Goal: Task Accomplishment & Management: Use online tool/utility

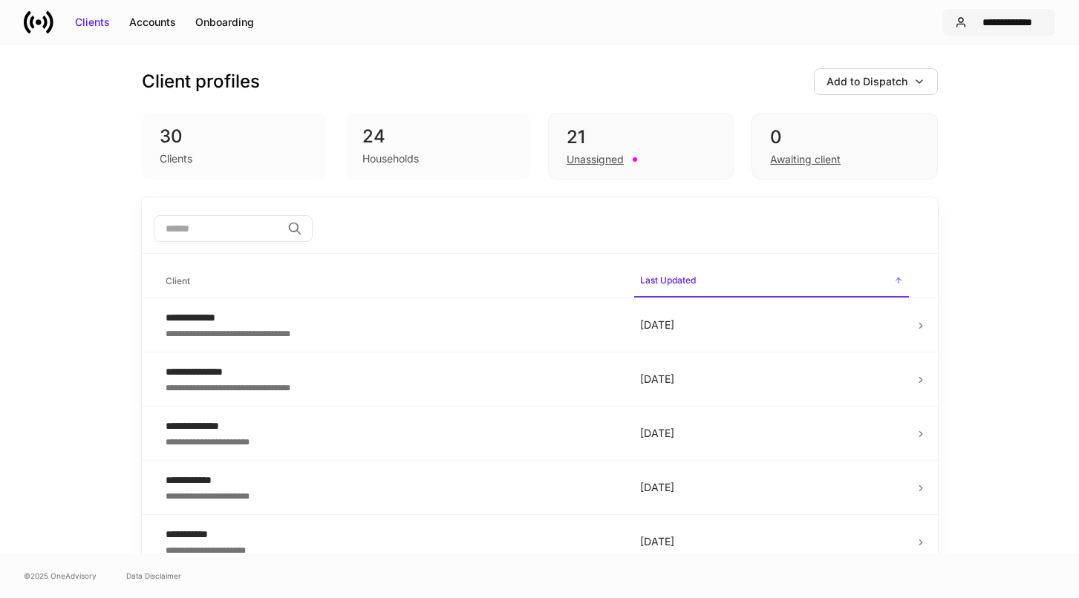
click at [989, 22] on div "**********" at bounding box center [1007, 22] width 70 height 15
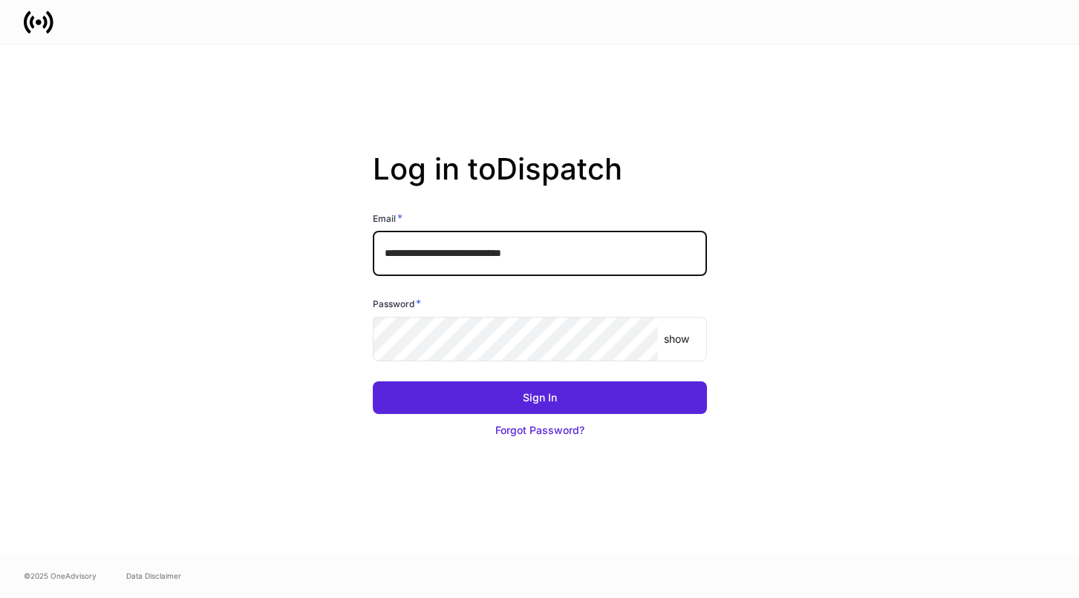
click at [448, 246] on input "**********" at bounding box center [540, 254] width 334 height 45
type input "*"
type input "**********"
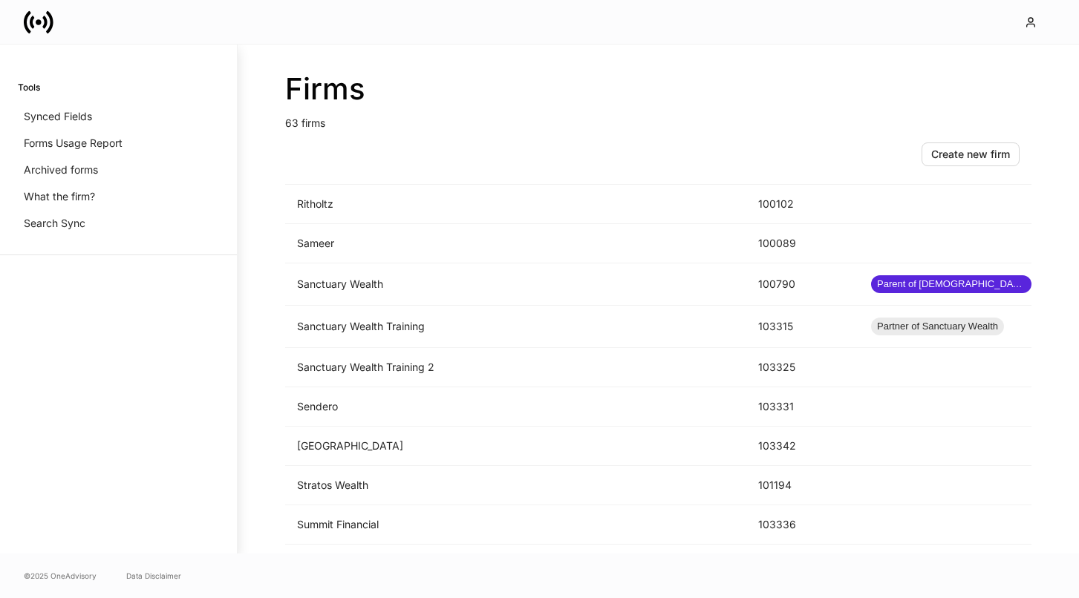
scroll to position [1894, 0]
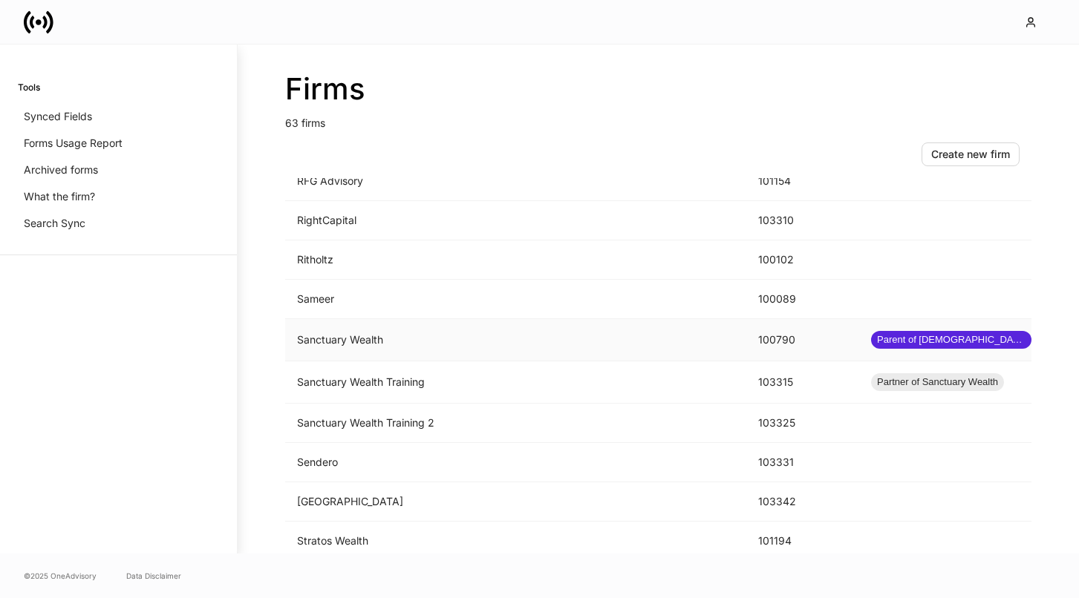
click at [450, 338] on td "Sanctuary Wealth" at bounding box center [515, 340] width 461 height 42
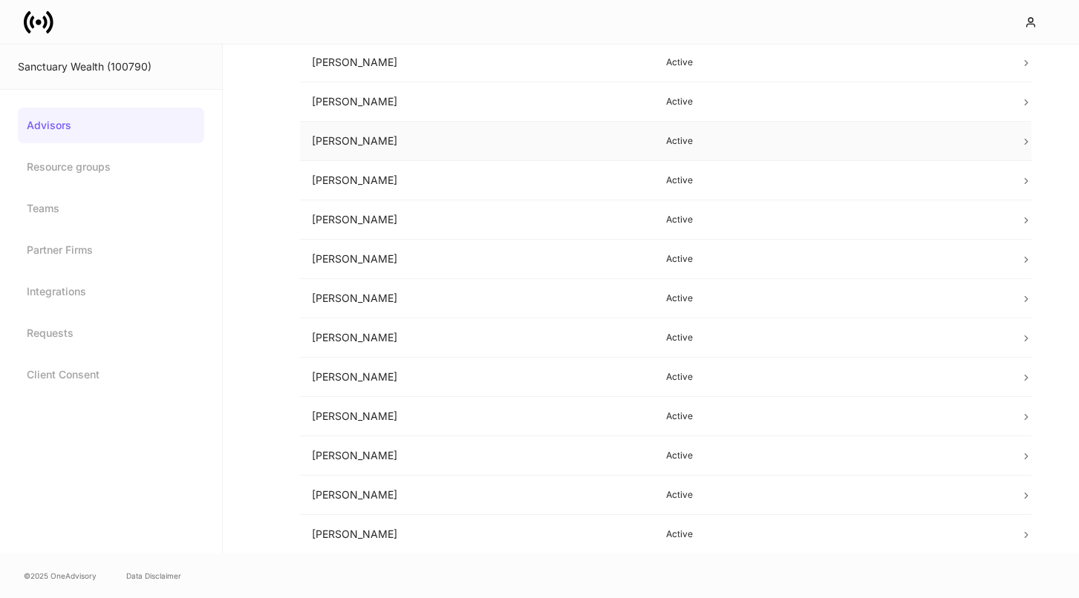
scroll to position [362, 0]
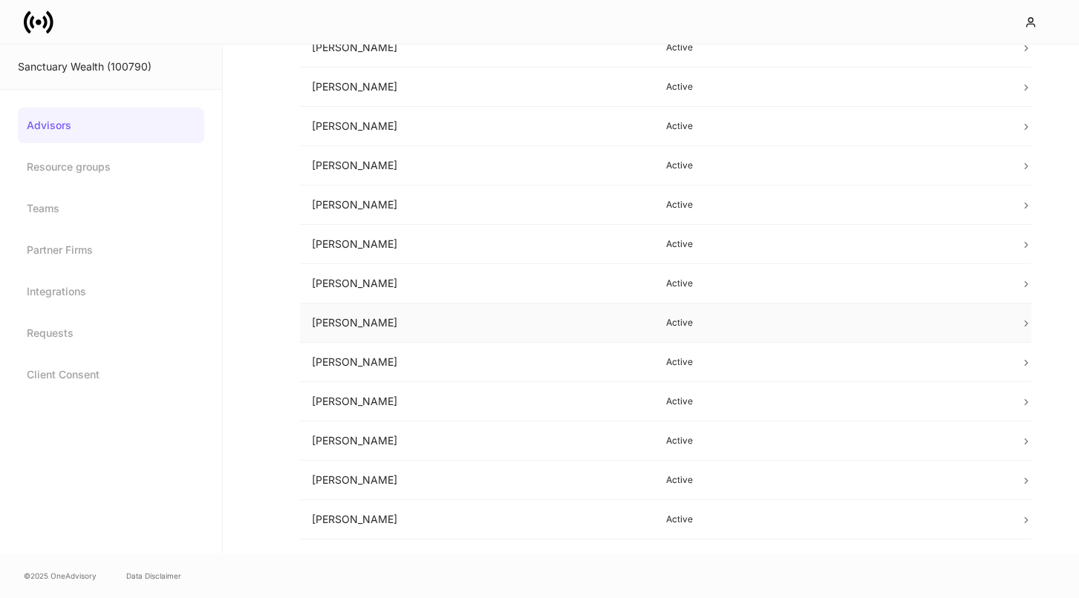
click at [497, 320] on td "[PERSON_NAME]" at bounding box center [477, 323] width 354 height 39
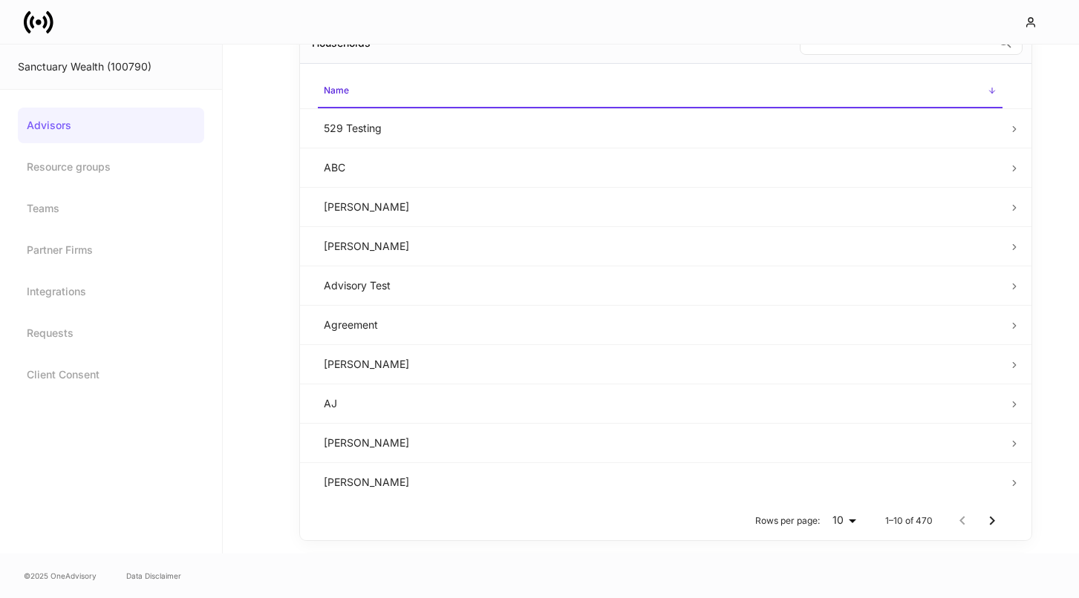
scroll to position [433, 0]
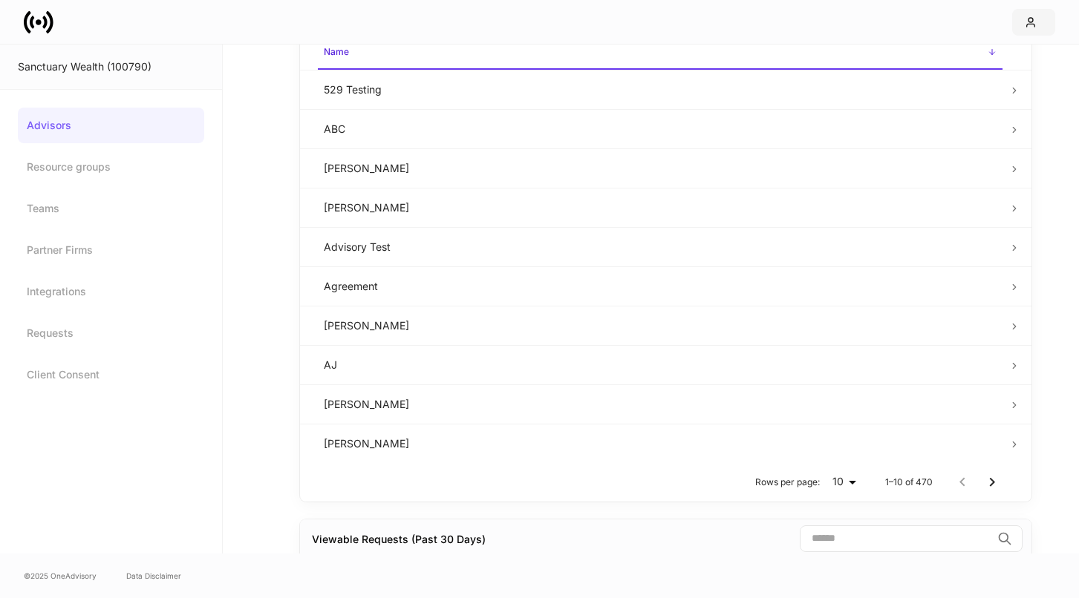
click at [1028, 23] on icon "button" at bounding box center [1031, 22] width 8 height 9
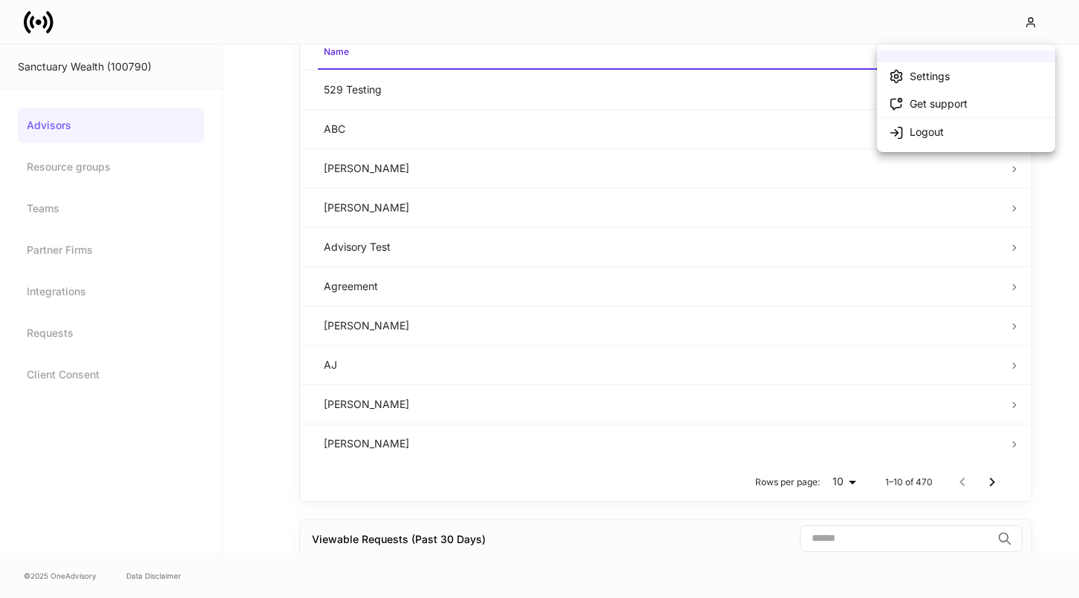
click at [943, 79] on div "Settings" at bounding box center [929, 76] width 40 height 15
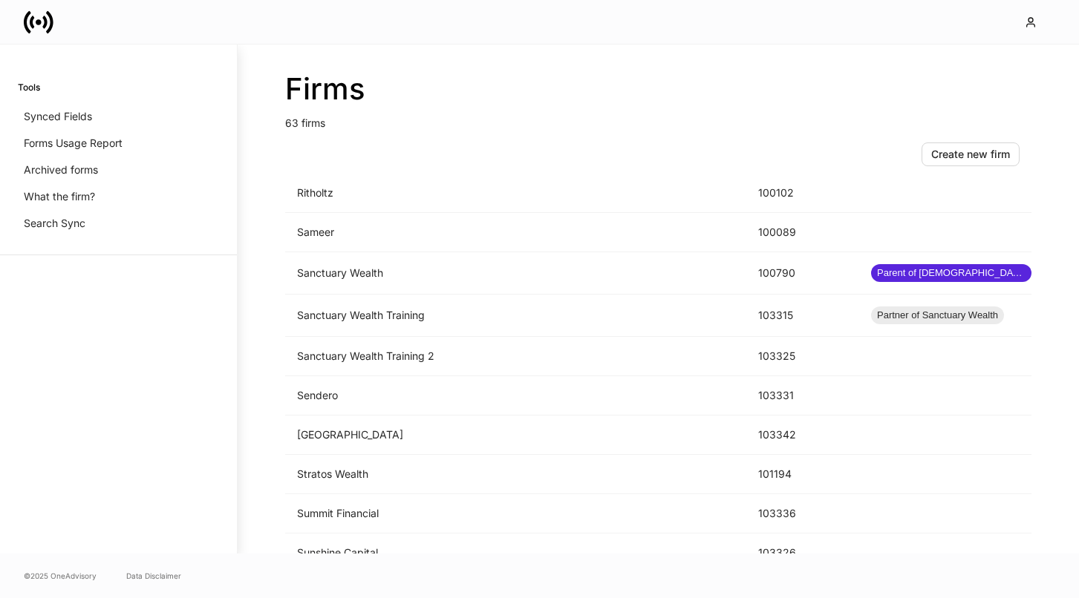
scroll to position [1778, 0]
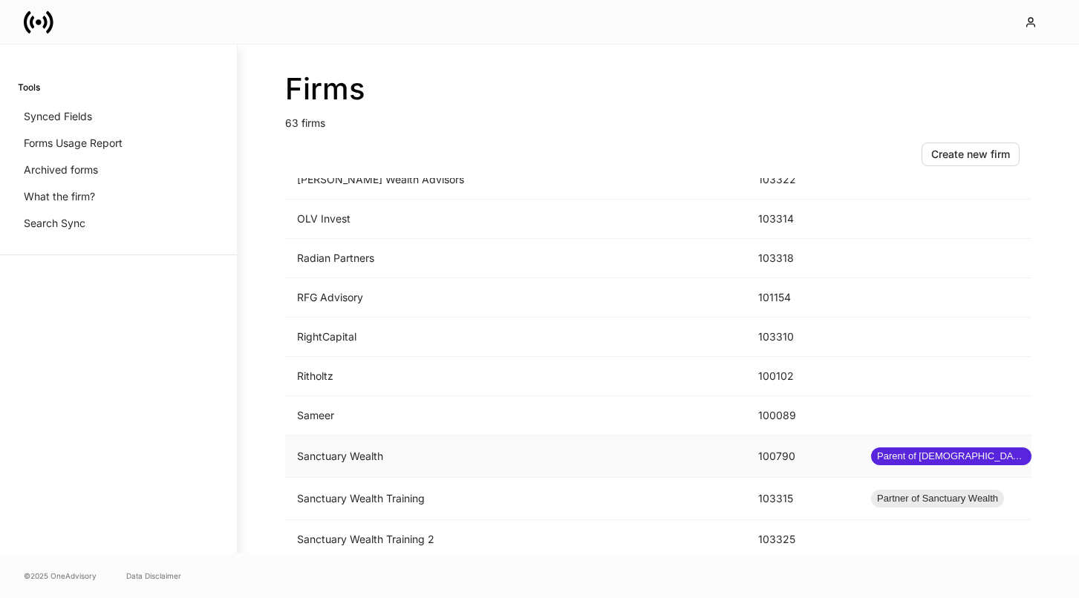
click at [396, 459] on td "Sanctuary Wealth" at bounding box center [515, 457] width 461 height 42
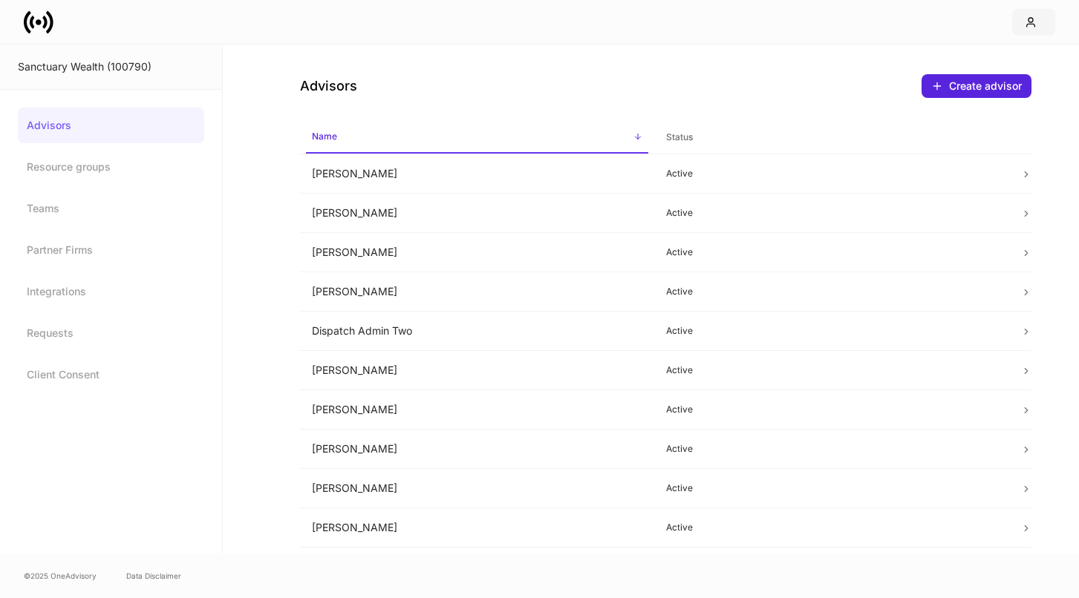
click at [1030, 21] on icon "button" at bounding box center [1030, 22] width 12 height 12
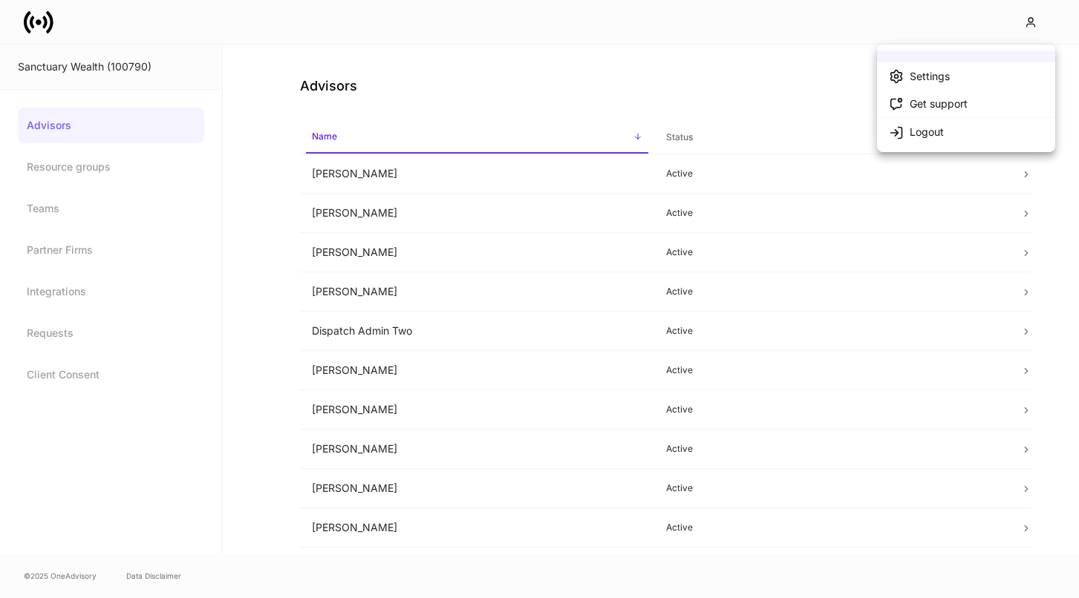
click at [529, 114] on div at bounding box center [539, 299] width 1079 height 598
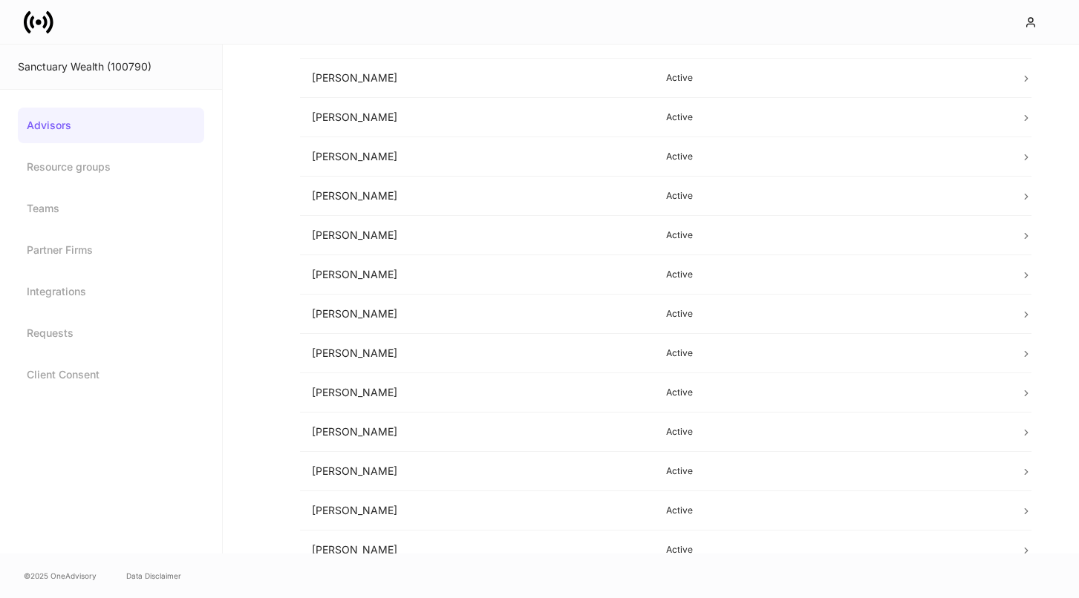
scroll to position [465, 0]
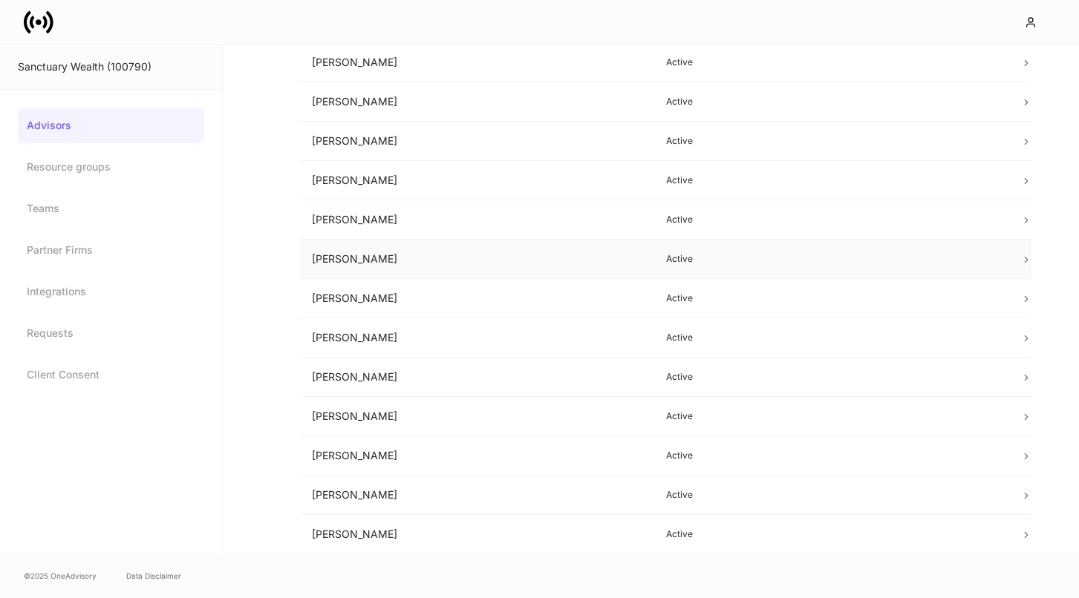
click at [458, 263] on td "[PERSON_NAME]" at bounding box center [477, 259] width 354 height 39
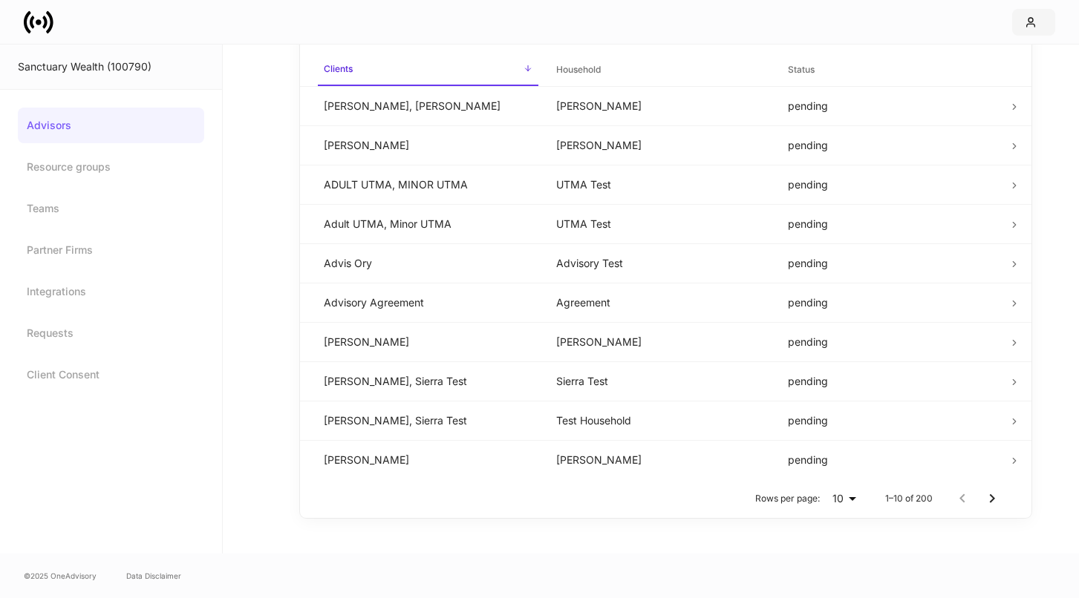
scroll to position [952, 0]
click at [1031, 17] on icon "button" at bounding box center [1030, 22] width 12 height 12
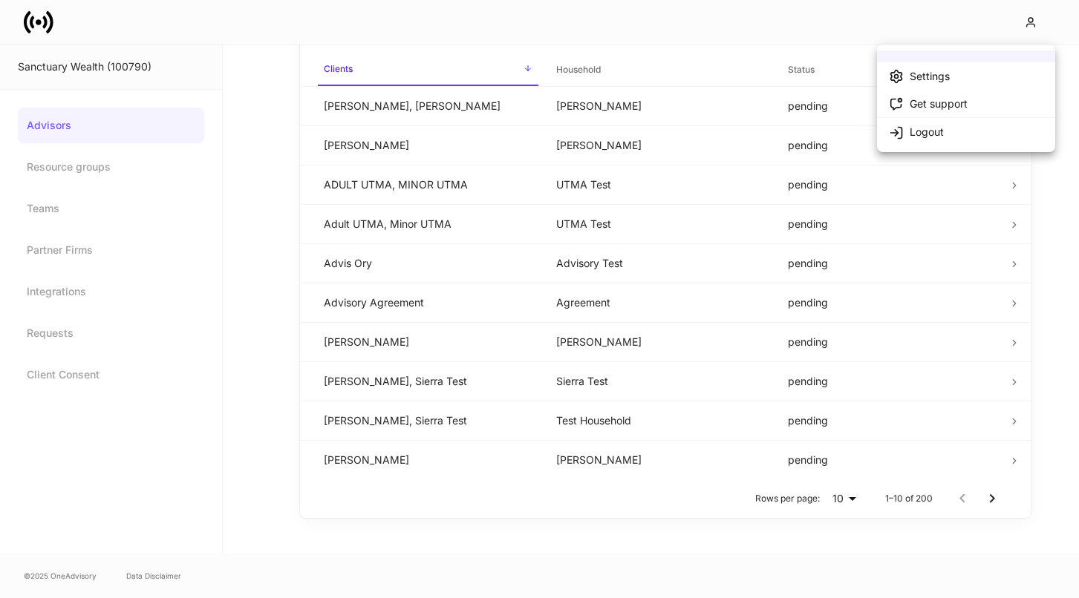
click at [744, 16] on div at bounding box center [539, 299] width 1079 height 598
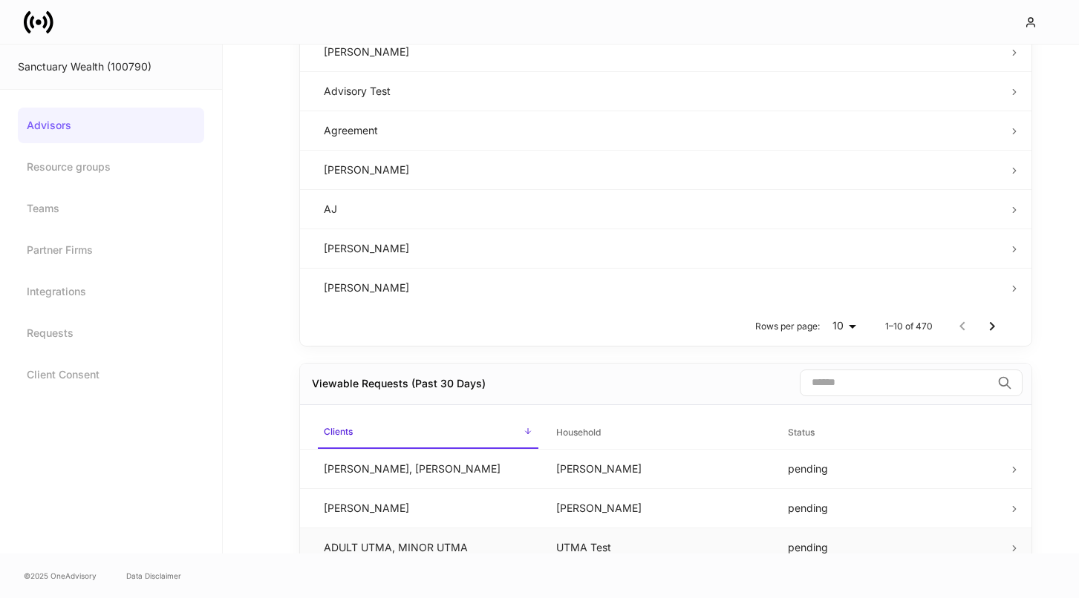
scroll to position [0, 0]
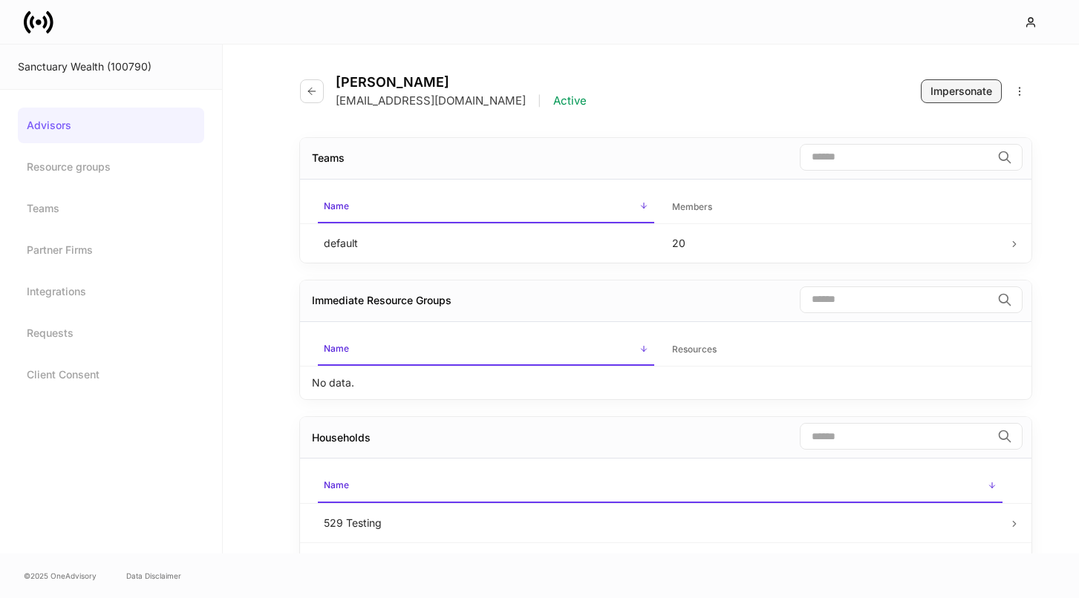
click at [930, 88] on div "Impersonate" at bounding box center [961, 91] width 62 height 15
